Goal: Information Seeking & Learning: Check status

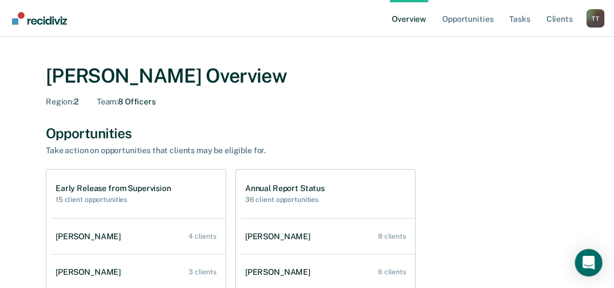
click at [111, 201] on h2 "15 client opportunities" at bounding box center [114, 199] width 116 height 8
click at [69, 188] on h1 "Early Release from Supervision" at bounding box center [114, 188] width 116 height 10
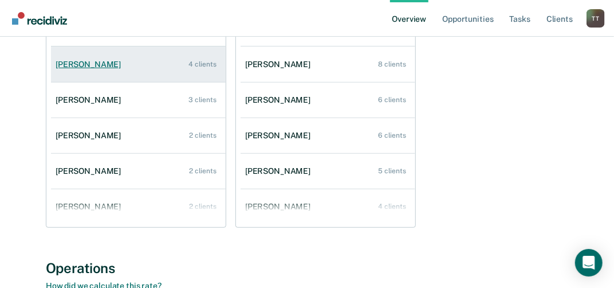
click at [108, 65] on div "Liliana Almanza" at bounding box center [91, 65] width 70 height 10
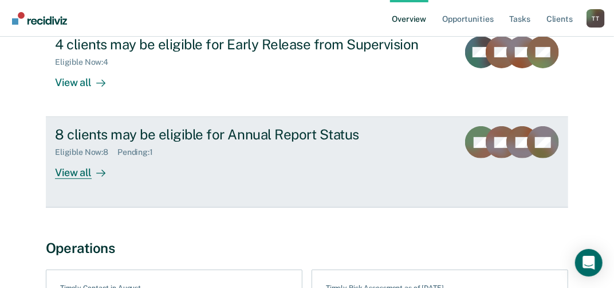
scroll to position [115, 0]
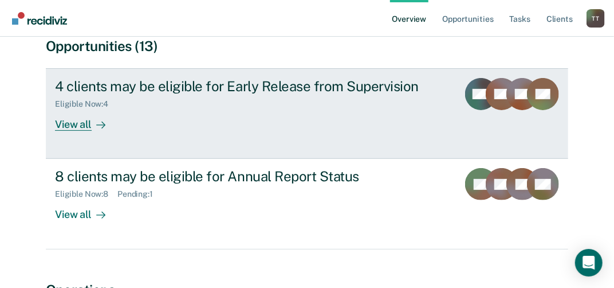
click at [80, 126] on div "View all" at bounding box center [87, 120] width 64 height 22
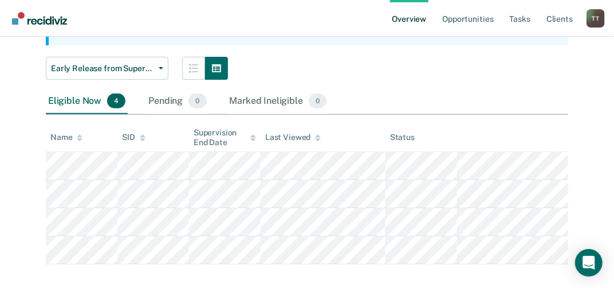
scroll to position [149, 0]
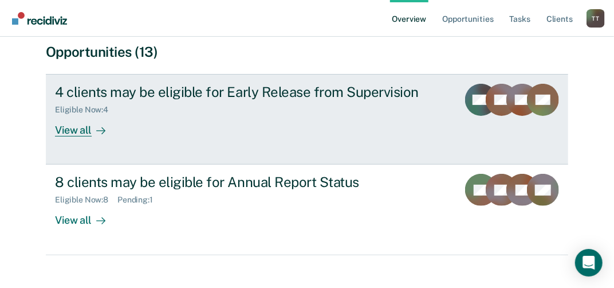
scroll to position [115, 0]
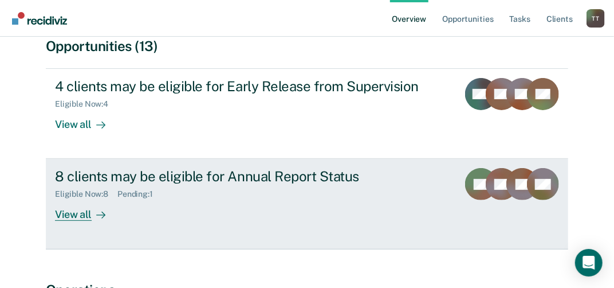
click at [85, 218] on div "View all" at bounding box center [87, 210] width 64 height 22
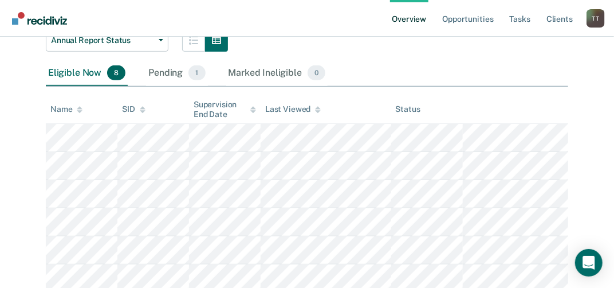
scroll to position [147, 0]
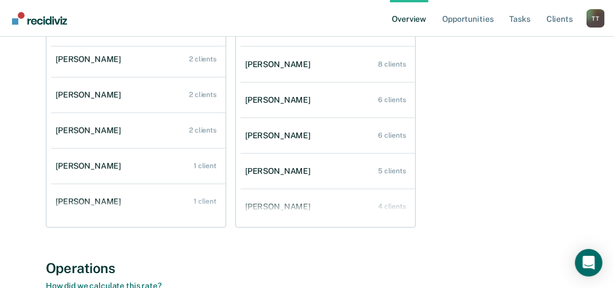
scroll to position [81, 0]
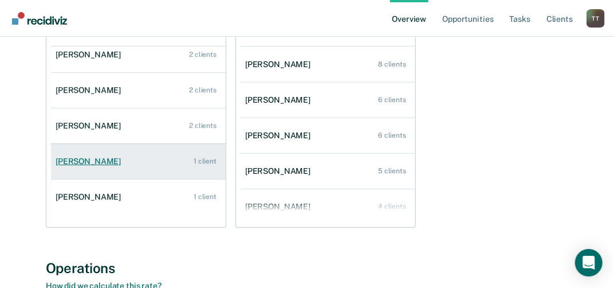
click at [97, 162] on div "Anna-Lisa Allen" at bounding box center [91, 161] width 70 height 10
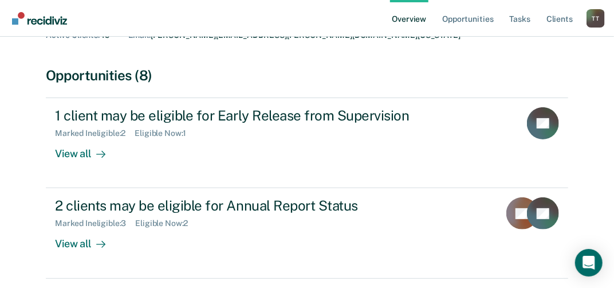
scroll to position [115, 0]
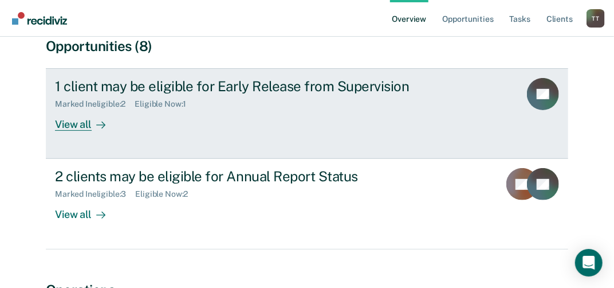
click at [85, 126] on div "View all" at bounding box center [87, 120] width 64 height 22
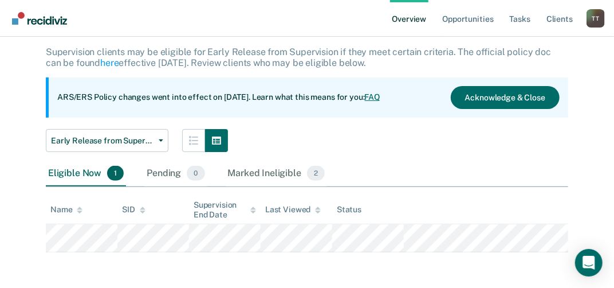
scroll to position [7, 0]
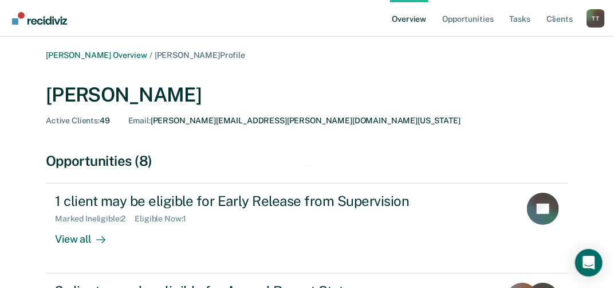
scroll to position [115, 0]
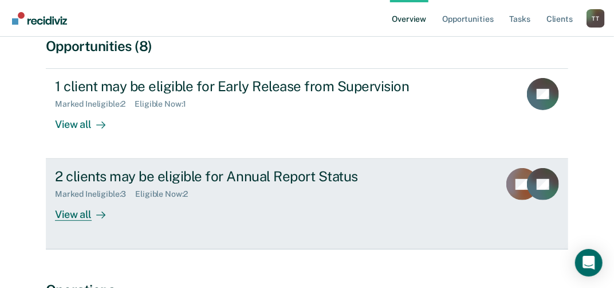
click at [72, 215] on div "View all" at bounding box center [87, 210] width 64 height 22
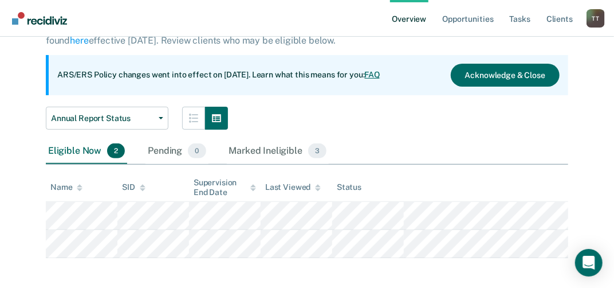
scroll to position [93, 0]
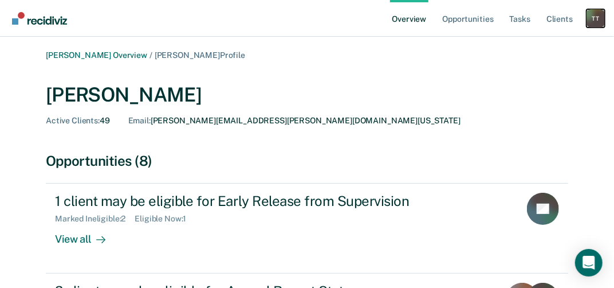
click at [595, 22] on div "T T" at bounding box center [596, 18] width 18 height 18
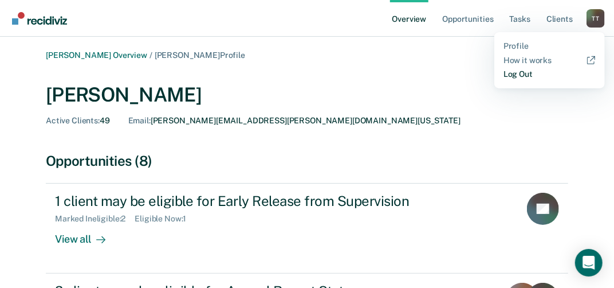
click at [538, 74] on link "Log Out" at bounding box center [550, 74] width 92 height 10
